Goal: Transaction & Acquisition: Purchase product/service

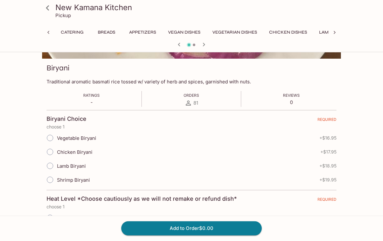
scroll to position [0, 164]
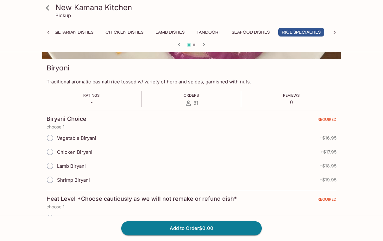
click at [329, 153] on span "+ $17.95" at bounding box center [329, 151] width 16 height 5
click at [47, 148] on input "Chicken Biryani" at bounding box center [49, 151] width 13 height 13
radio input "true"
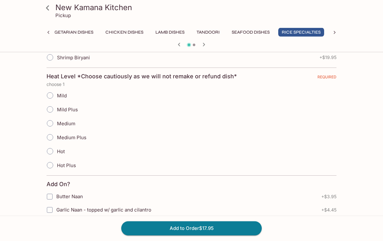
scroll to position [202, 0]
click at [60, 98] on span "Mild" at bounding box center [62, 95] width 10 height 6
click at [57, 98] on input "Mild" at bounding box center [49, 95] width 13 height 13
radio input "true"
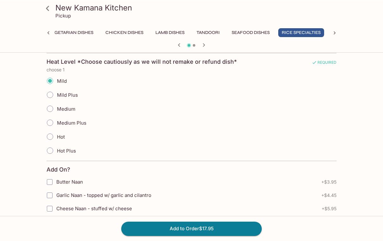
scroll to position [217, 0]
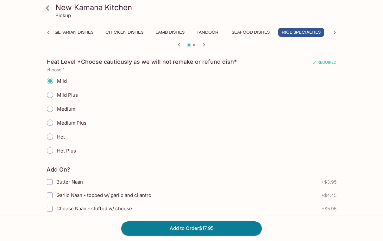
click at [239, 235] on button "Add to Order $17.95" at bounding box center [191, 228] width 141 height 14
click at [218, 235] on button "Add to Order $17.95" at bounding box center [191, 228] width 141 height 14
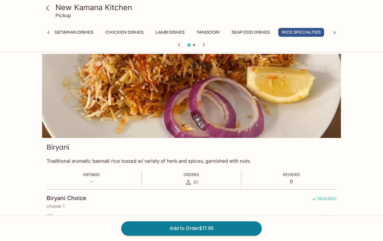
scroll to position [0, 0]
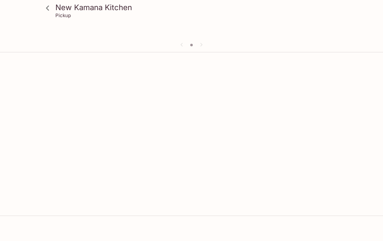
click at [49, 9] on icon at bounding box center [47, 8] width 11 height 11
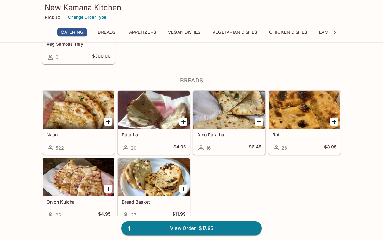
scroll to position [232, 0]
click at [170, 208] on div "Bread Basket 37 $11.99" at bounding box center [154, 208] width 72 height 25
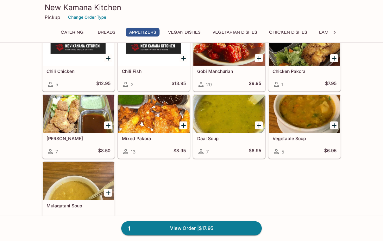
scroll to position [520, 0]
click at [181, 124] on icon "Add Mixed Pakora" at bounding box center [184, 126] width 8 height 8
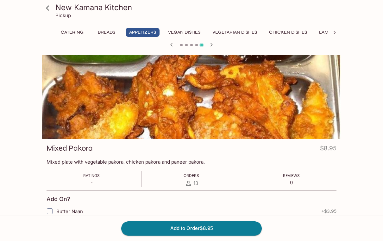
click at [238, 227] on button "Add to Order $8.95" at bounding box center [191, 228] width 141 height 14
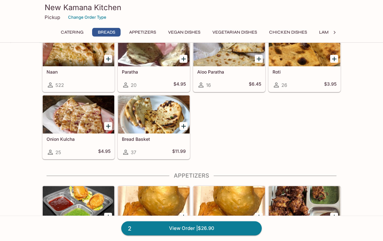
scroll to position [295, 0]
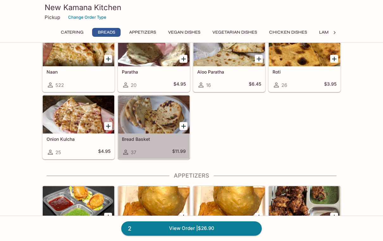
click at [178, 149] on h5 "$11.99" at bounding box center [179, 152] width 14 height 8
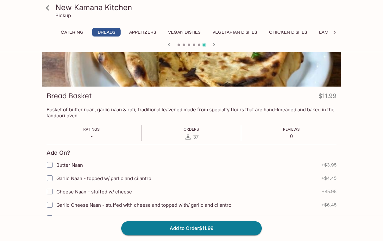
scroll to position [52, 0]
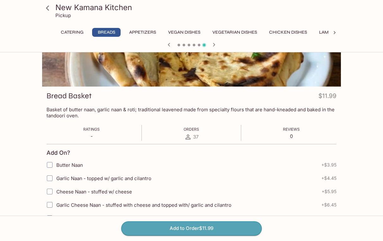
click at [230, 235] on button "Add to Order $11.99" at bounding box center [191, 228] width 141 height 14
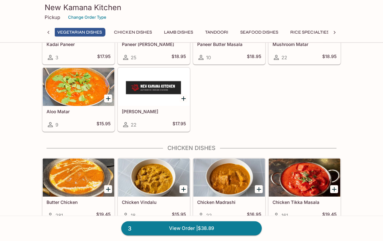
click at [108, 188] on icon "Add Butter Chicken" at bounding box center [109, 190] width 8 height 8
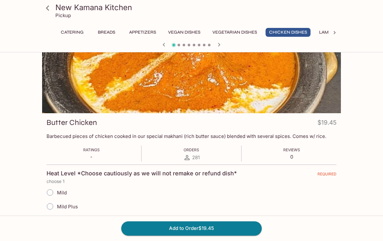
scroll to position [29, 0]
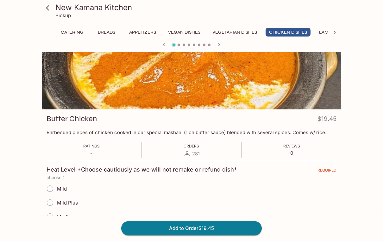
click at [53, 190] on input "Mild" at bounding box center [49, 188] width 13 height 13
radio input "true"
click at [194, 235] on button "Add to Order $19.45" at bounding box center [191, 228] width 141 height 14
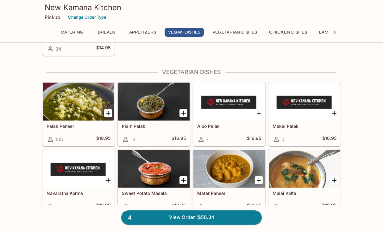
scroll to position [844, 0]
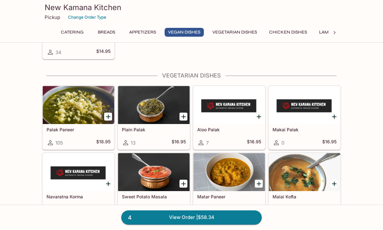
click at [107, 120] on icon "Add Palak Paneer" at bounding box center [109, 117] width 8 height 8
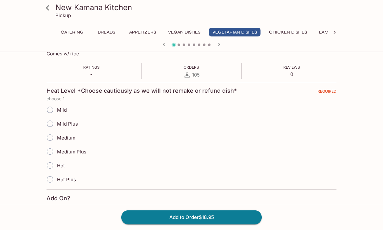
scroll to position [109, 0]
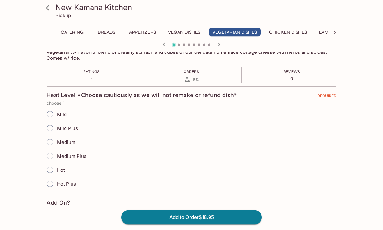
click at [56, 110] on label "Mild" at bounding box center [55, 115] width 24 height 14
click at [56, 110] on input "Mild" at bounding box center [49, 114] width 13 height 13
radio input "true"
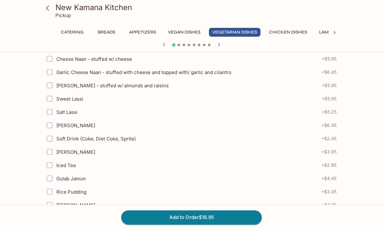
scroll to position [321, 0]
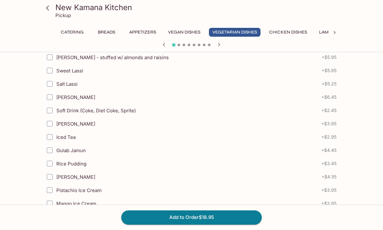
click at [229, 225] on button "Add to Order $18.95" at bounding box center [191, 218] width 141 height 14
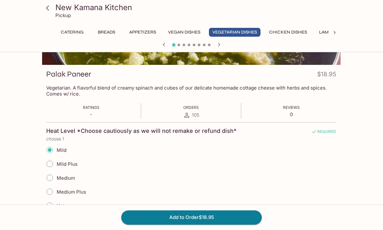
scroll to position [73, 0]
click at [205, 218] on button "Add to Order $18.95" at bounding box center [191, 218] width 141 height 14
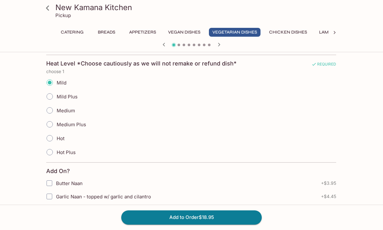
scroll to position [87, 0]
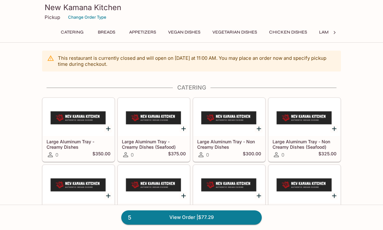
click at [233, 218] on link "5 View Order | $77.29" at bounding box center [191, 218] width 141 height 14
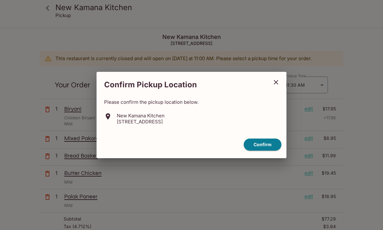
click at [267, 144] on button "Confirm" at bounding box center [263, 145] width 38 height 12
